Goal: Task Accomplishment & Management: Use online tool/utility

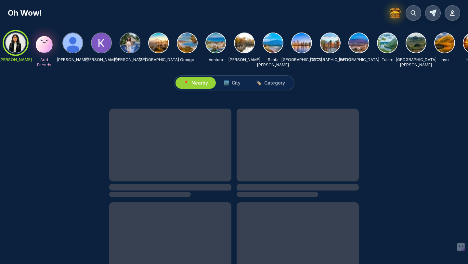
click at [66, 41] on img at bounding box center [72, 42] width 19 height 19
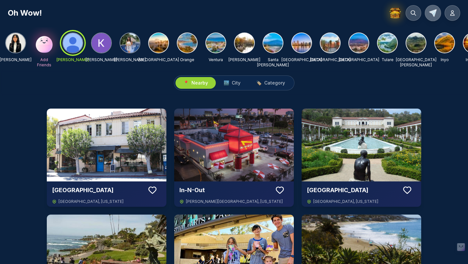
click at [435, 14] on icon at bounding box center [432, 12] width 7 height 7
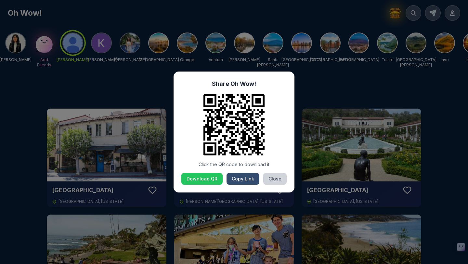
click at [247, 174] on button "Copy Link" at bounding box center [242, 179] width 33 height 12
click at [265, 177] on button "Close" at bounding box center [274, 179] width 23 height 12
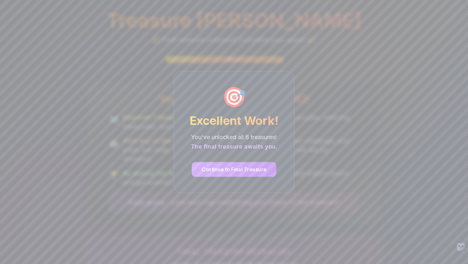
click at [235, 172] on button "Continue to Final Treasure" at bounding box center [234, 169] width 84 height 15
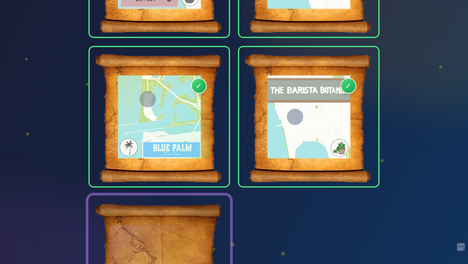
scroll to position [613, 0]
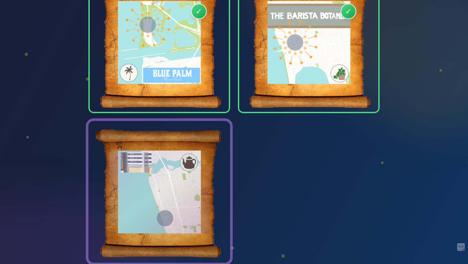
click at [183, 162] on div at bounding box center [159, 191] width 100 height 83
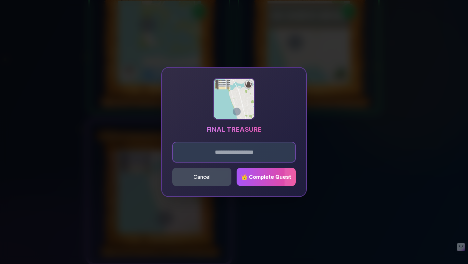
click at [206, 148] on input "text" at bounding box center [233, 152] width 123 height 21
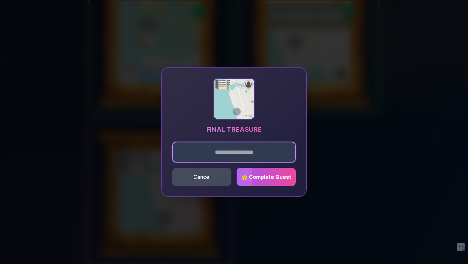
paste input "******"
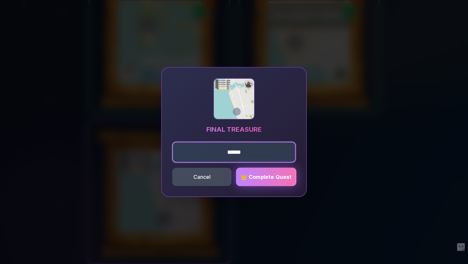
type input "******"
click at [251, 175] on span "👑 Complete Quest" at bounding box center [265, 176] width 51 height 6
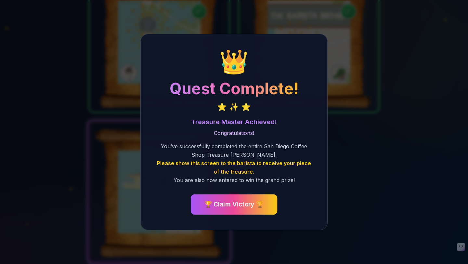
click at [254, 201] on button "🏆 Claim Victory 🏆" at bounding box center [234, 204] width 87 height 20
